Goal: Task Accomplishment & Management: Manage account settings

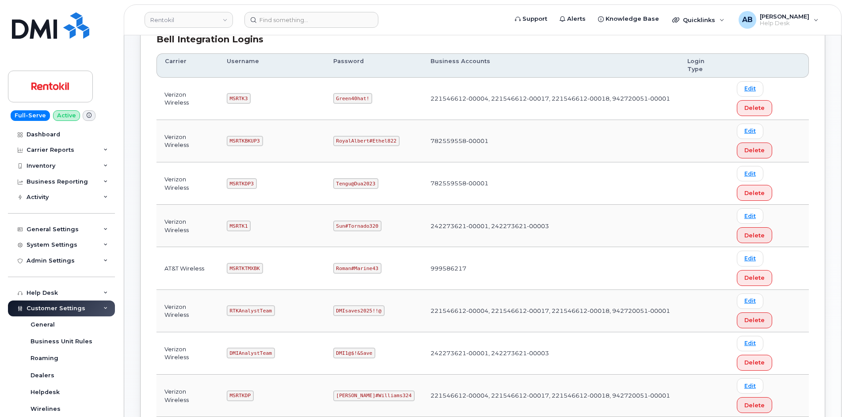
scroll to position [177, 0]
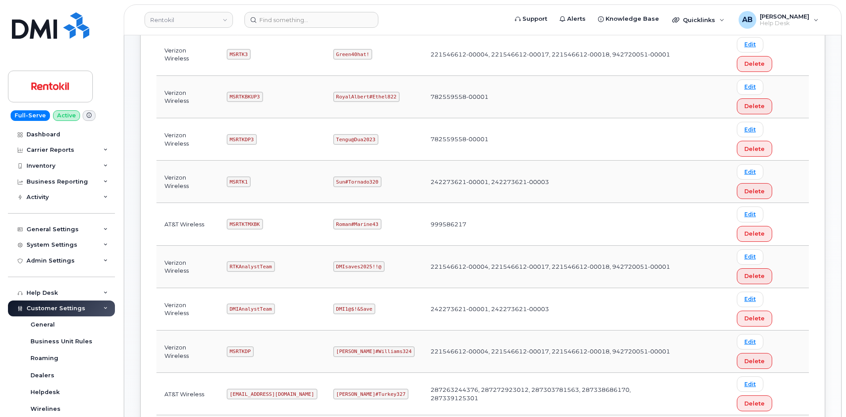
copy code "MSRTKTMX"
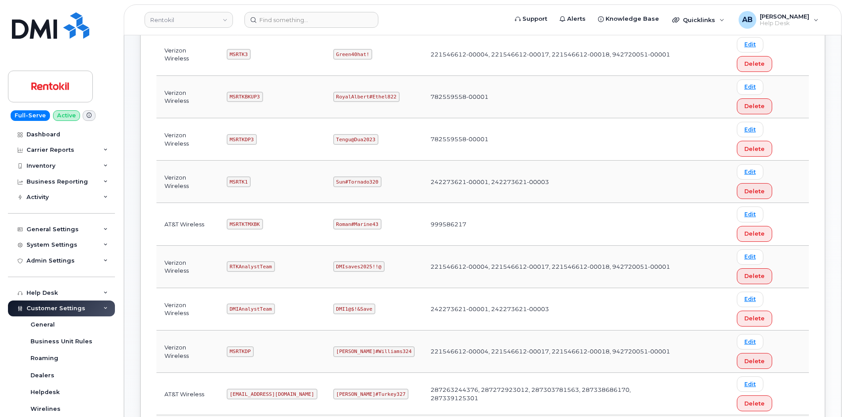
copy code "Butte#Tariffs43"
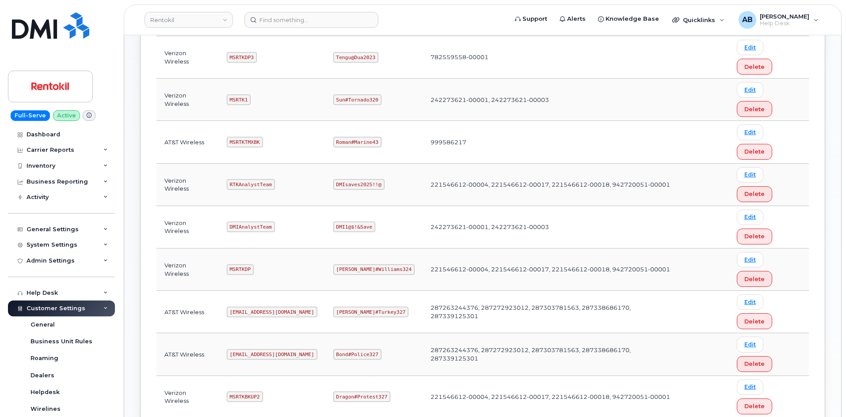
scroll to position [352, 0]
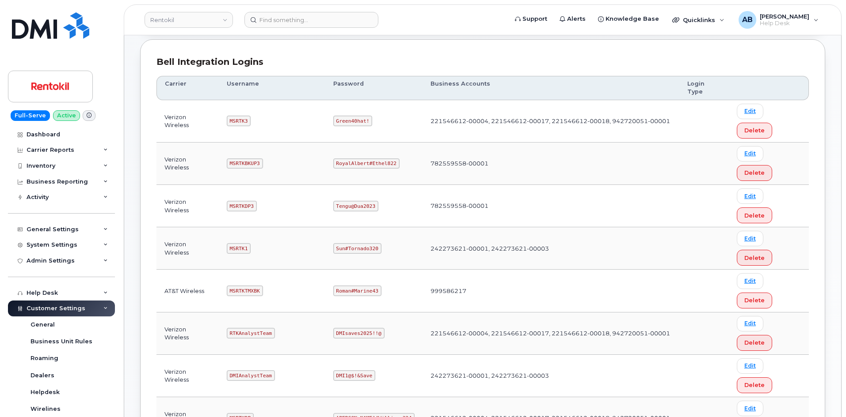
scroll to position [131, 0]
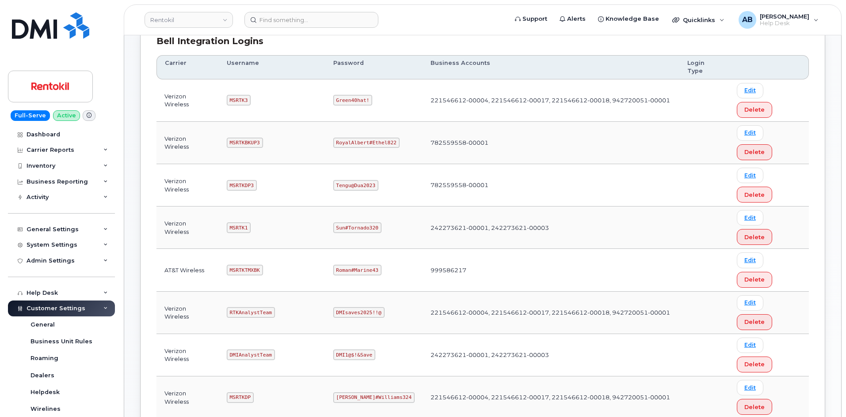
copy code "[EMAIL_ADDRESS][DOMAIN_NAME]"
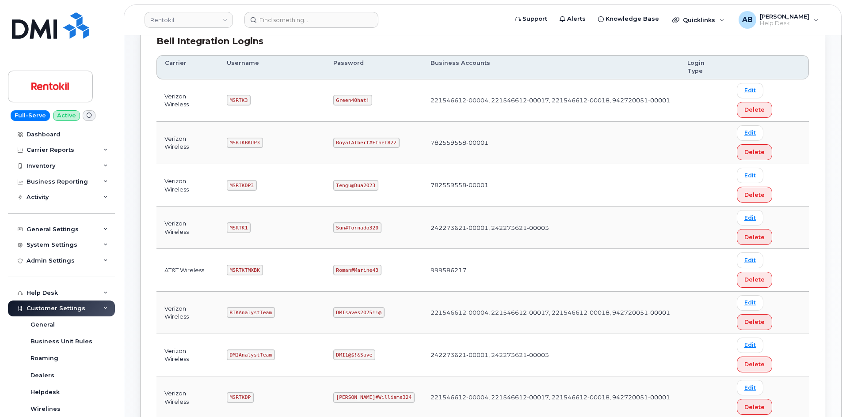
copy code "Pinkmailbox472##"
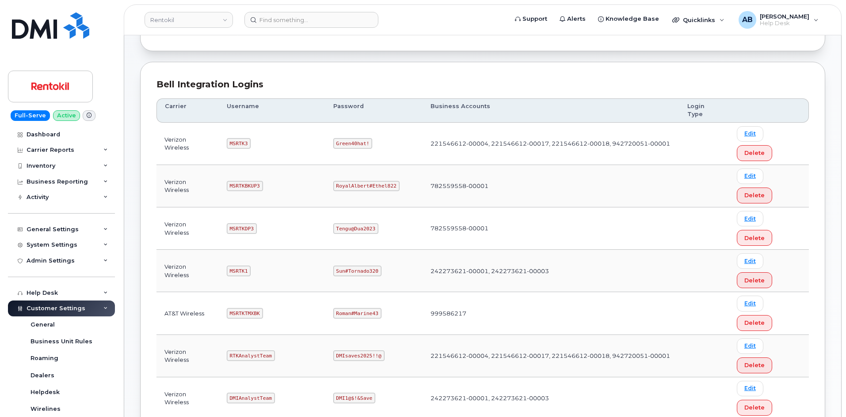
scroll to position [87, 0]
click at [247, 309] on code "MSRTKTMXBK" at bounding box center [245, 314] width 36 height 11
copy code "MSRTKTMXBK"
click at [310, 336] on td "RTKAnalystTeam" at bounding box center [272, 357] width 106 height 42
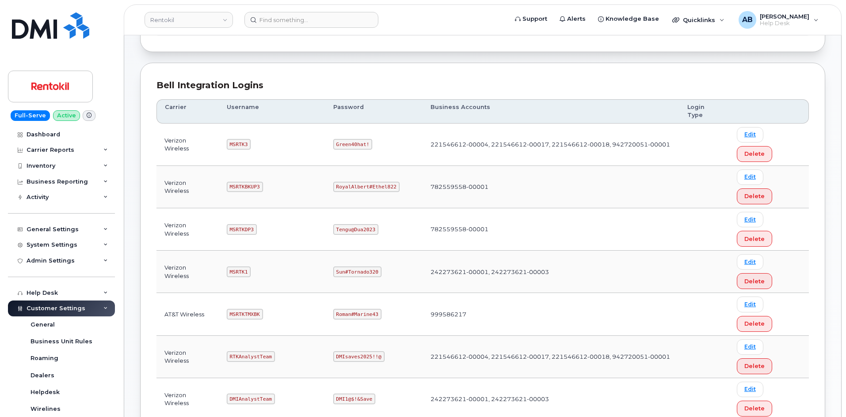
click at [238, 267] on code "MSRTK1" at bounding box center [239, 272] width 24 height 11
copy code "MSRTK1"
click at [353, 267] on code "Sun#Tornado320" at bounding box center [357, 272] width 48 height 11
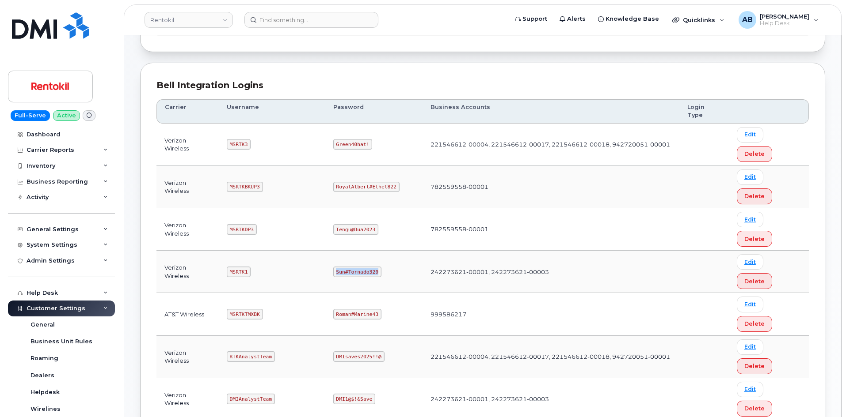
click at [353, 267] on code "Sun#Tornado320" at bounding box center [357, 272] width 48 height 11
copy code "Sun#Tornado320"
click at [303, 336] on td "RTKAnalystTeam" at bounding box center [272, 357] width 106 height 42
click at [234, 224] on code "MSRTKDP3" at bounding box center [242, 229] width 30 height 11
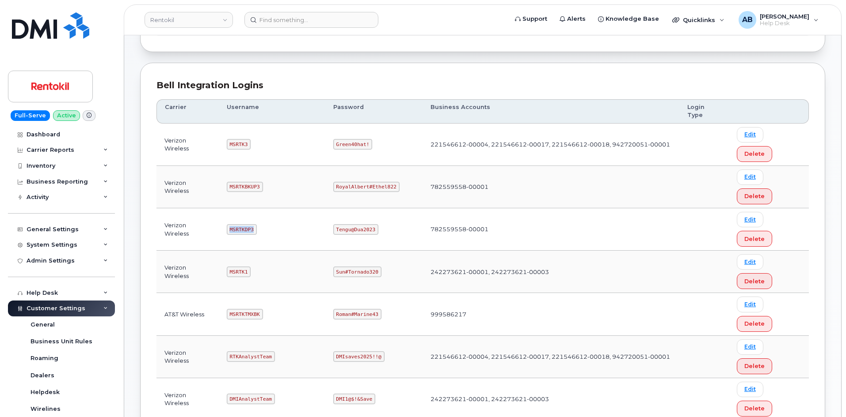
copy code "MSRTKDP3"
click at [356, 224] on code "Tengu@Dua2023" at bounding box center [355, 229] width 45 height 11
copy code "Tengu@Dua2023"
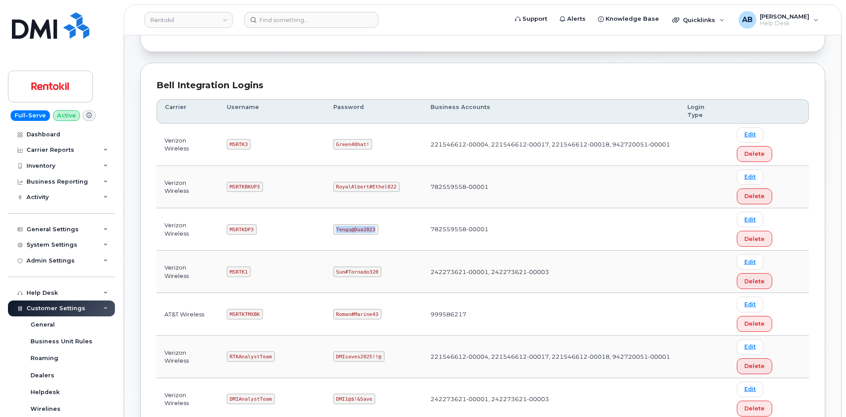
click at [356, 224] on code "Tengu@Dua2023" at bounding box center [355, 229] width 45 height 11
click at [250, 182] on code "MSRTKBKUP3" at bounding box center [245, 187] width 36 height 11
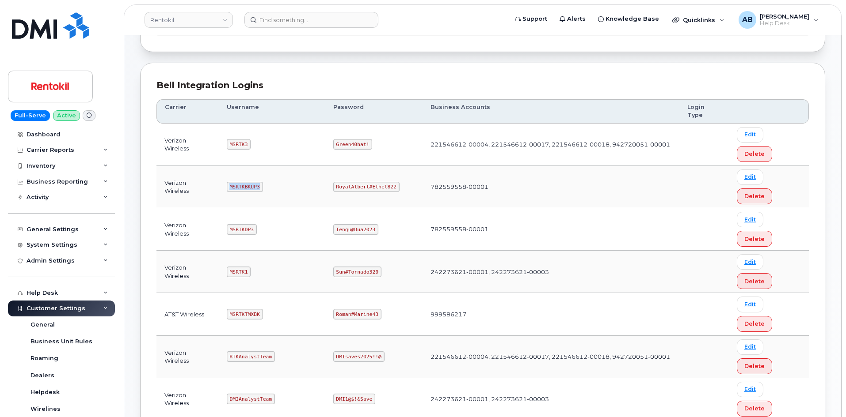
copy code "MSRTKBKUP3"
click at [372, 182] on code "RoyalAlbert#Ethel822" at bounding box center [366, 187] width 66 height 11
click at [296, 209] on td "MSRTKDP3" at bounding box center [272, 230] width 106 height 42
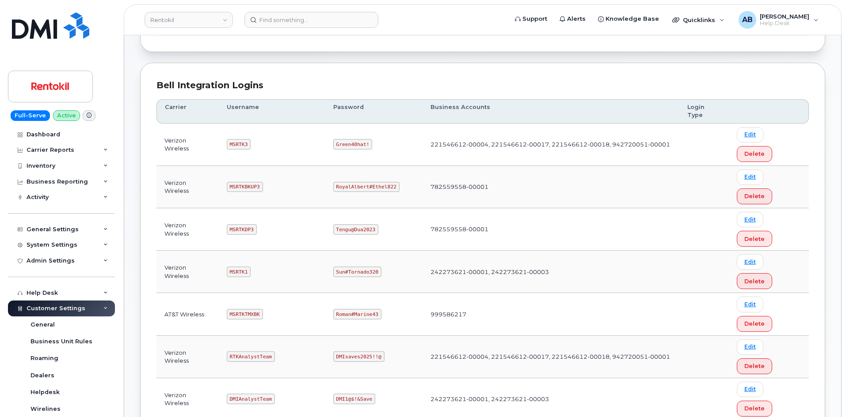
click at [242, 139] on code "MSRTK3" at bounding box center [239, 144] width 24 height 11
click at [241, 139] on code "MSRTK3" at bounding box center [239, 144] width 24 height 11
click at [350, 124] on td "Green40hat!" at bounding box center [373, 145] width 97 height 42
click at [350, 139] on code "Green40hat!" at bounding box center [352, 144] width 39 height 11
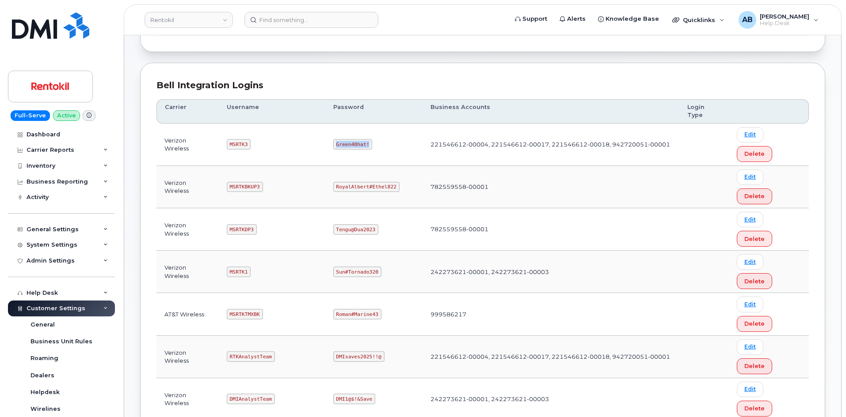
click at [350, 139] on code "Green40hat!" at bounding box center [352, 144] width 39 height 11
click at [296, 129] on td "MSRTK3" at bounding box center [272, 145] width 106 height 42
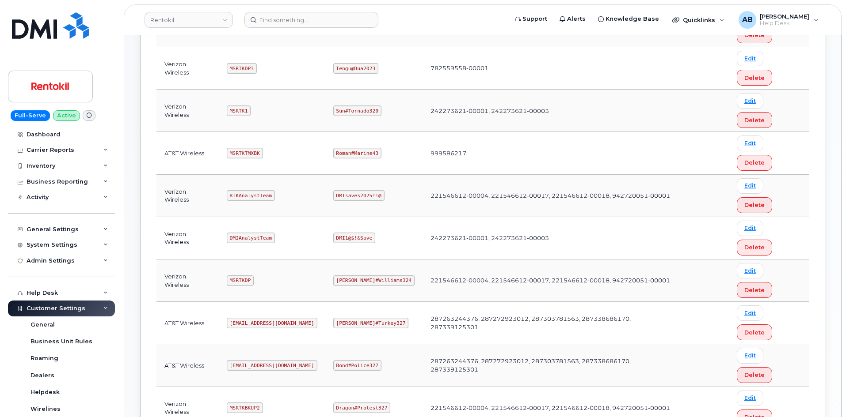
scroll to position [263, 0]
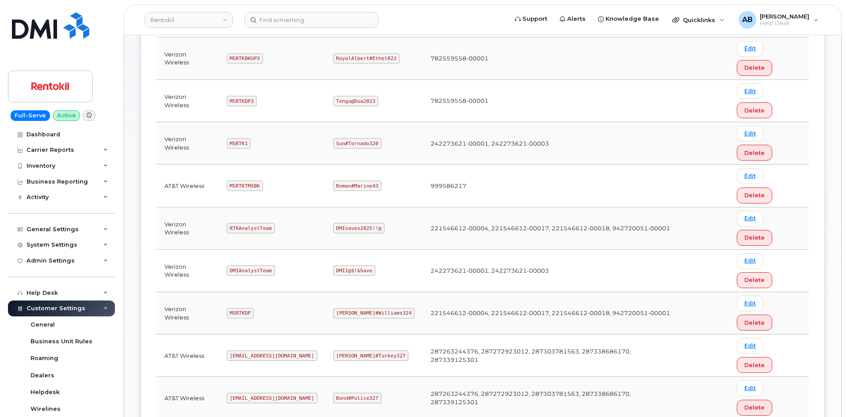
scroll to position [219, 0]
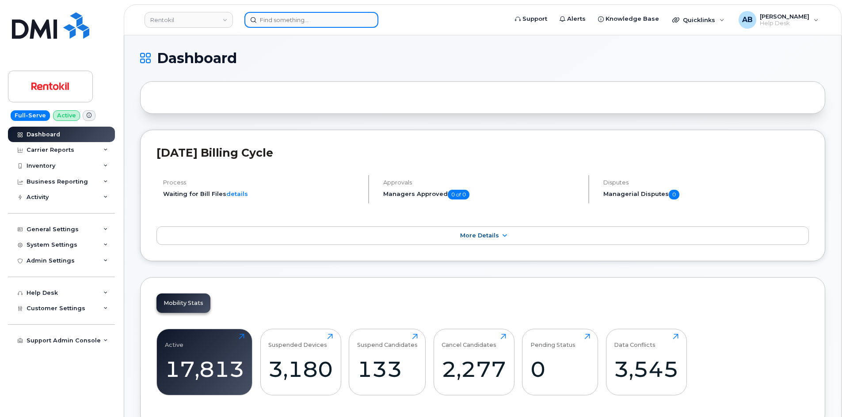
click at [291, 21] on input at bounding box center [311, 20] width 134 height 16
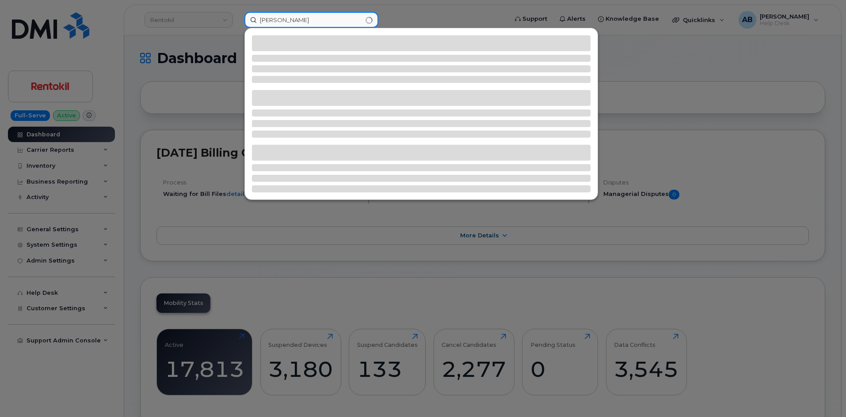
type input "ronnie dunn"
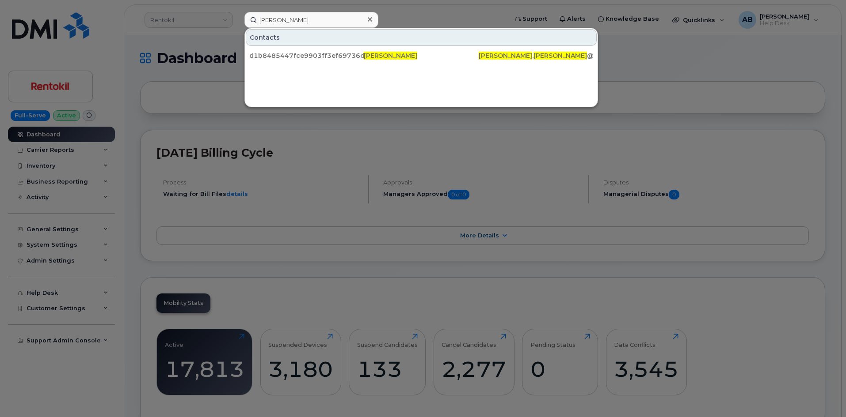
click at [449, 14] on div at bounding box center [423, 208] width 846 height 417
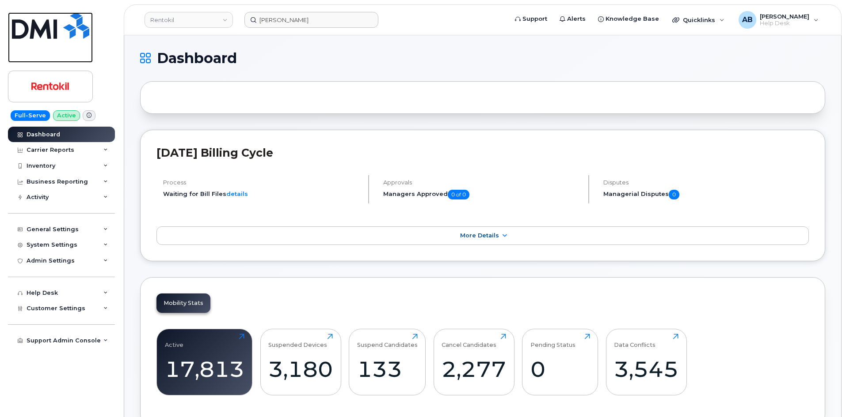
click at [60, 36] on img at bounding box center [50, 25] width 77 height 27
